Goal: Check status

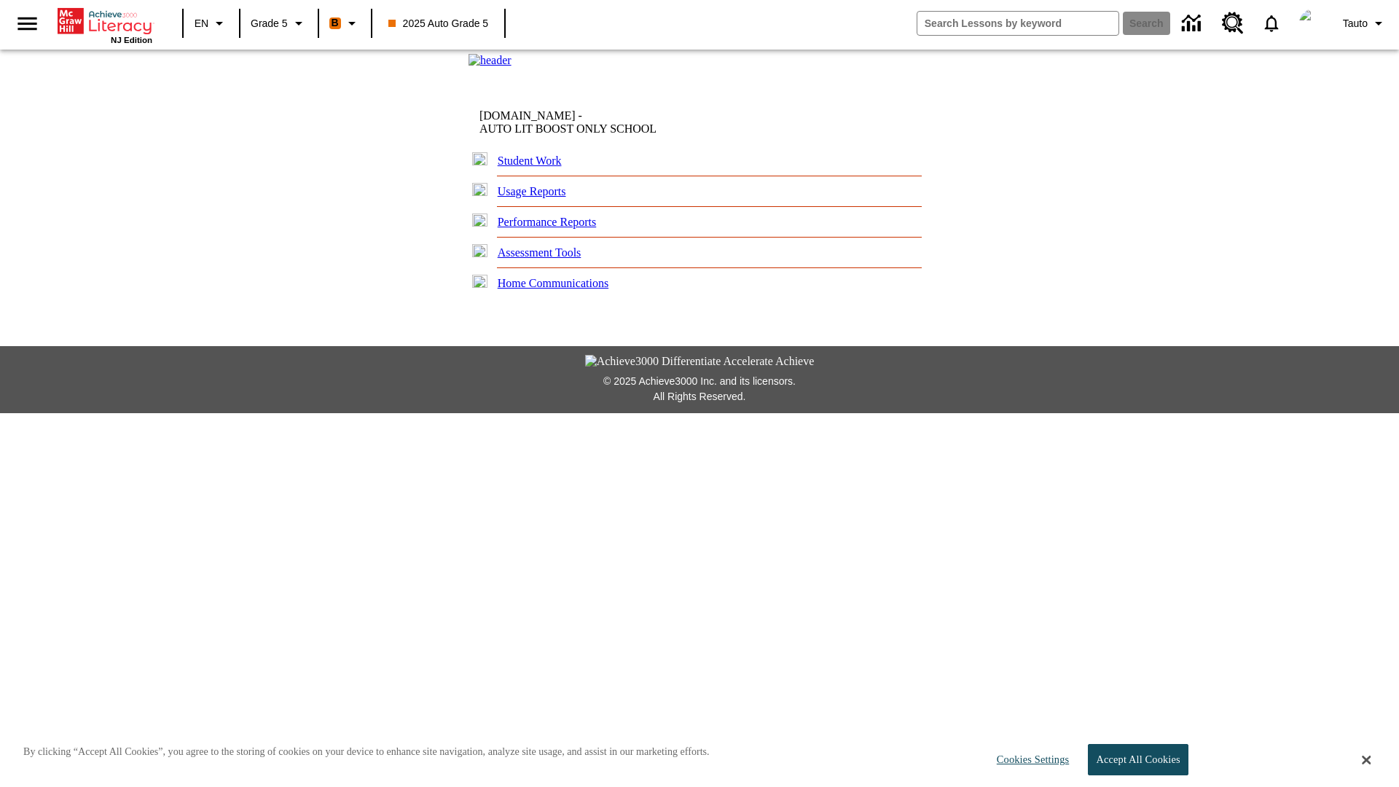
click at [557, 228] on link "Performance Reports" at bounding box center [546, 222] width 99 height 12
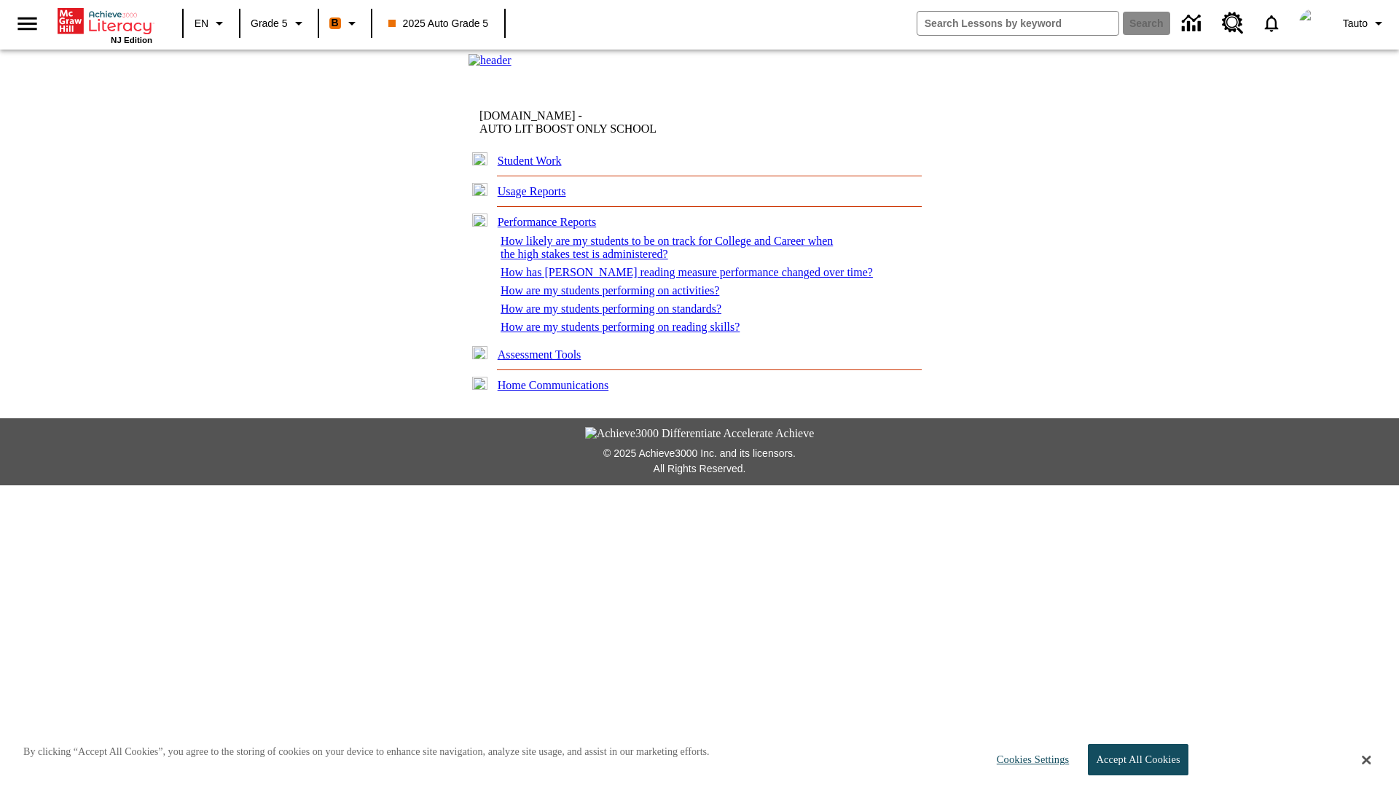
click at [662, 278] on link "How has [PERSON_NAME] reading measure performance changed over time?" at bounding box center [686, 272] width 372 height 12
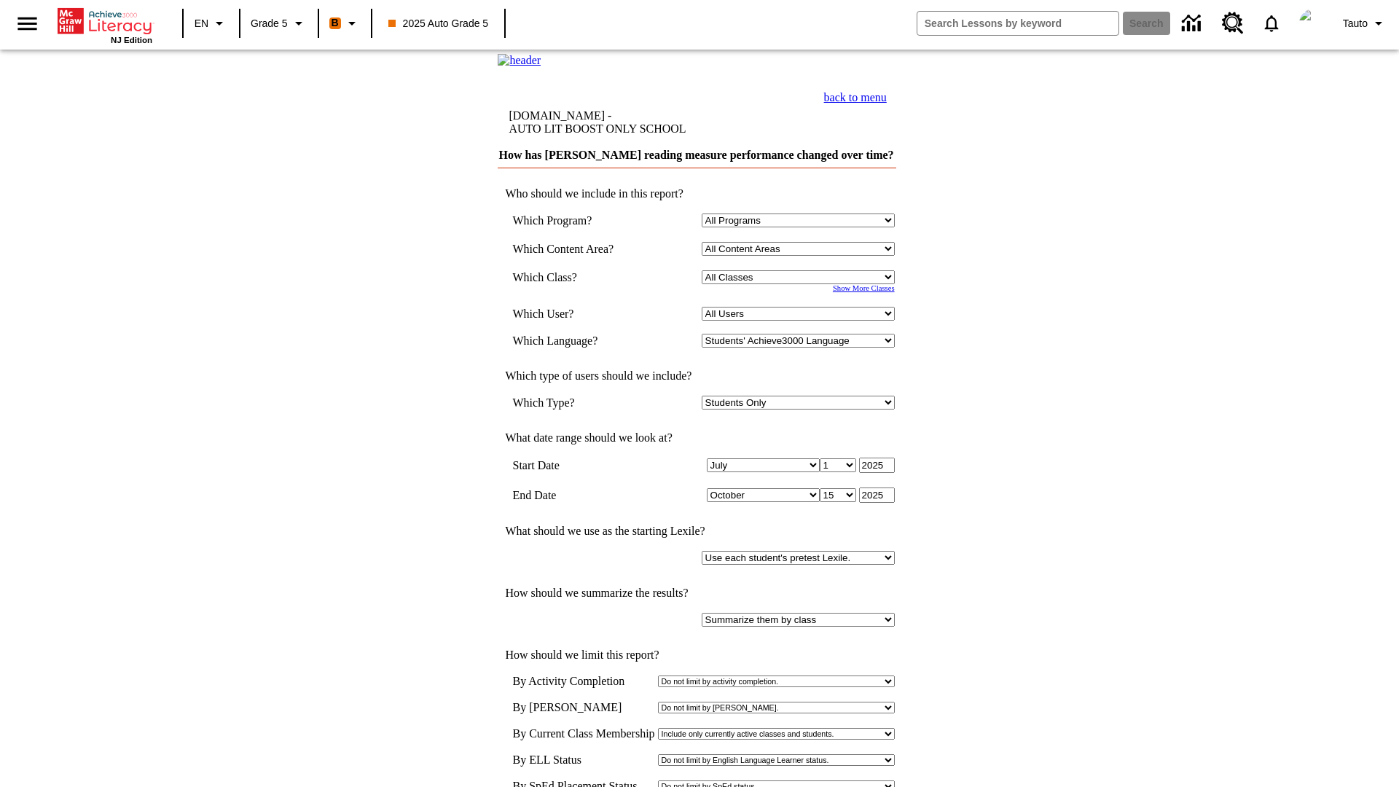
select select "11133131"
click at [799, 320] on select "All Users Cat, Sautoen Cat, Sautoes Cat1, Sautoss Donotlogin, Sautoen Twoschool…" at bounding box center [797, 314] width 193 height 14
select select "21437107"
